Goal: Navigation & Orientation: Go to known website

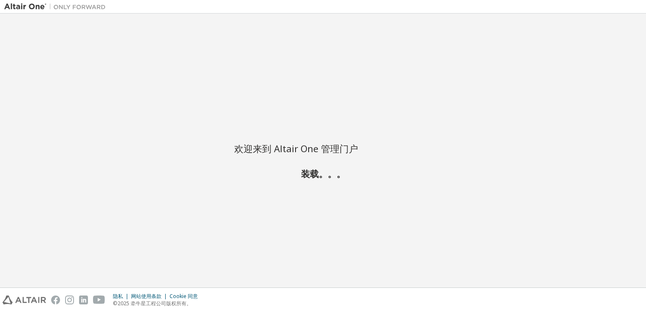
click at [635, 36] on div "欢迎来到 Altair One 管理门户 装载。。。" at bounding box center [322, 150] width 637 height 265
click at [308, 170] on h2 "装载。。。" at bounding box center [323, 173] width 178 height 11
click at [308, 172] on h2 "装载。。。" at bounding box center [323, 173] width 178 height 11
click at [379, 107] on div "Welcome to the Altair One Admin Portal Loading..." at bounding box center [322, 150] width 637 height 265
